Goal: Register for event/course

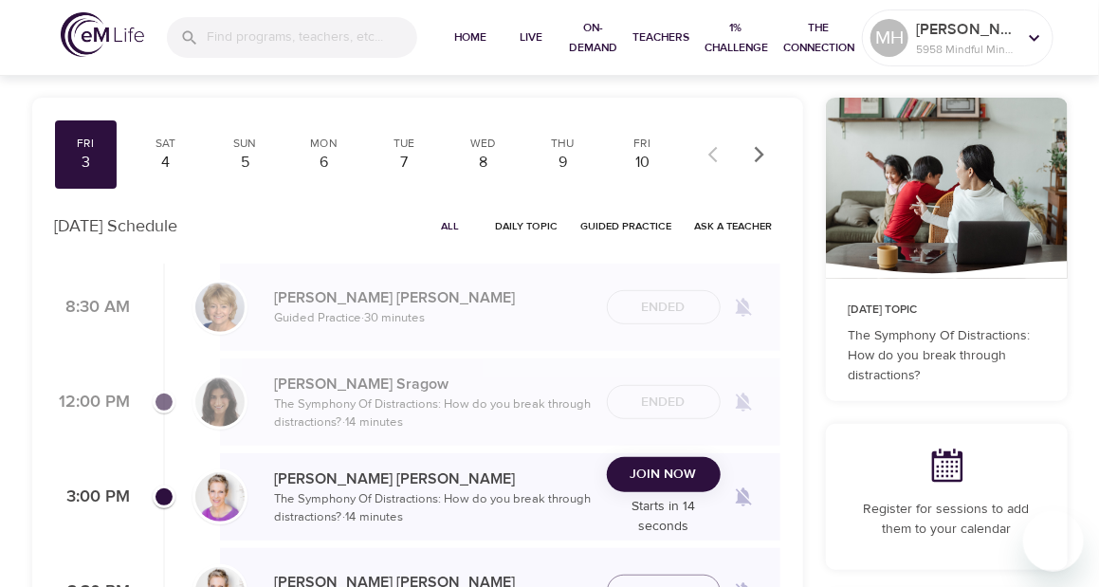
scroll to position [126, 0]
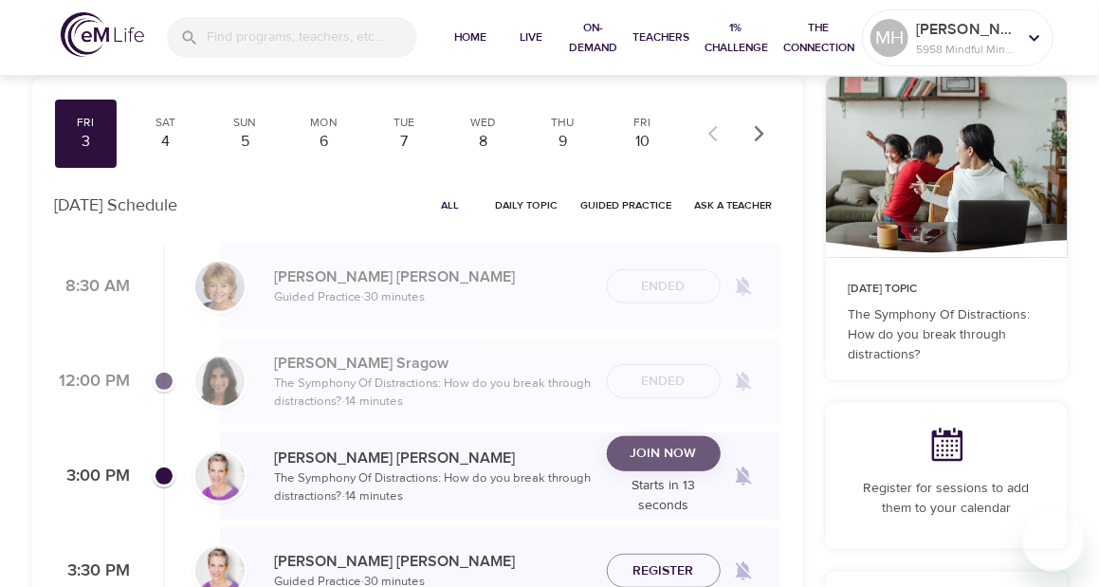
click at [680, 447] on span "Join Now" at bounding box center [663, 454] width 66 height 24
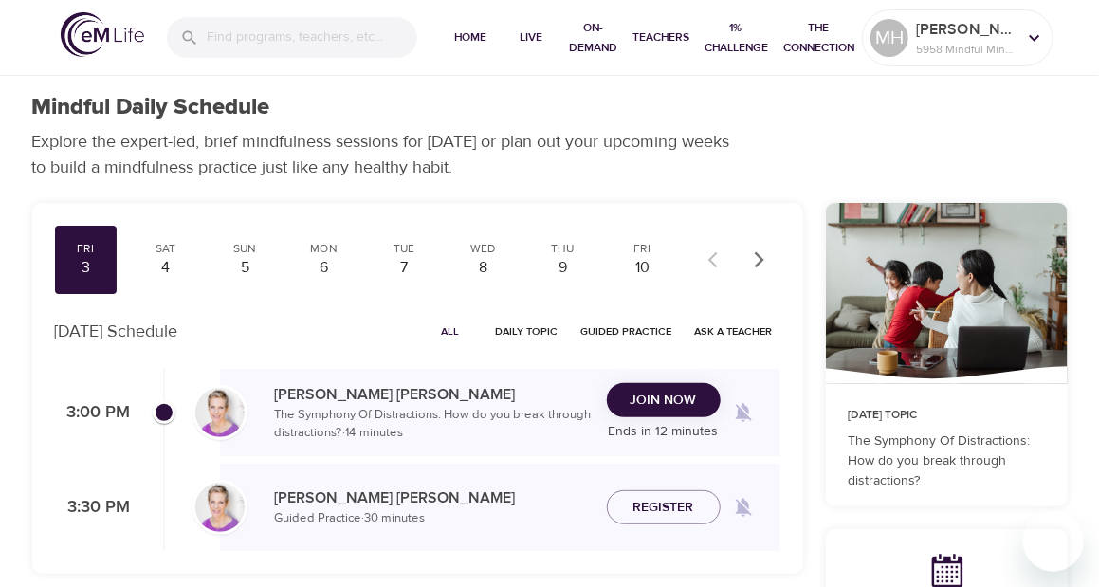
click at [661, 402] on span "Join Now" at bounding box center [663, 401] width 66 height 24
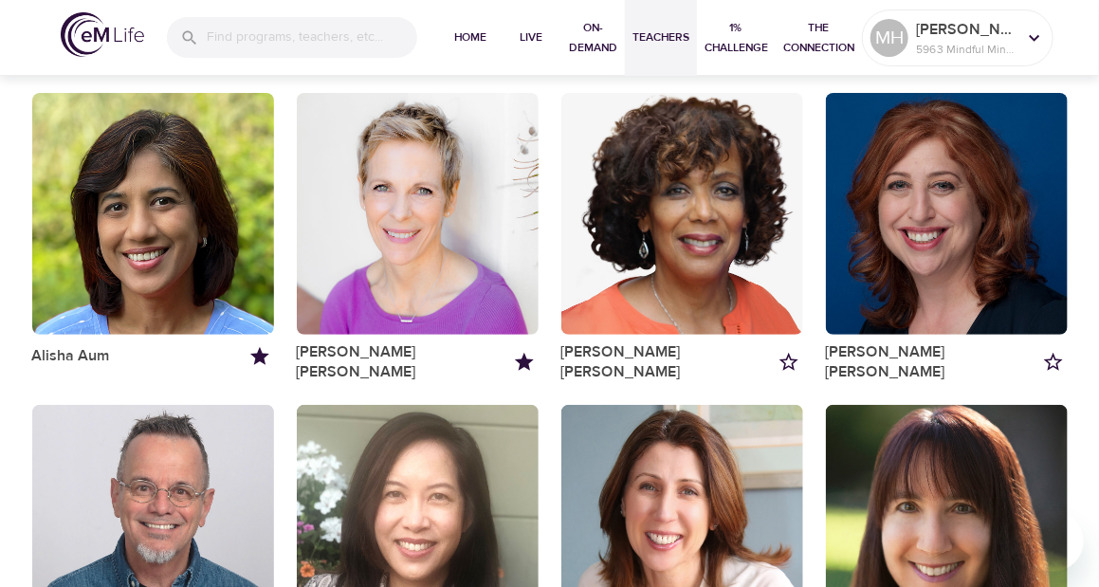
scroll to position [126, 0]
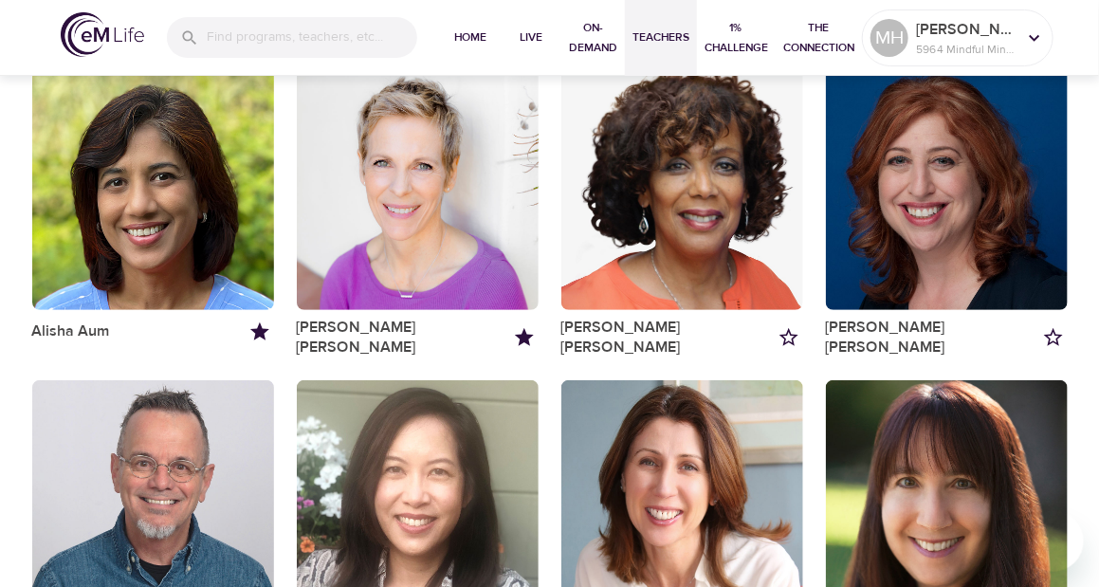
scroll to position [126, 0]
